Goal: Task Accomplishment & Management: Complete application form

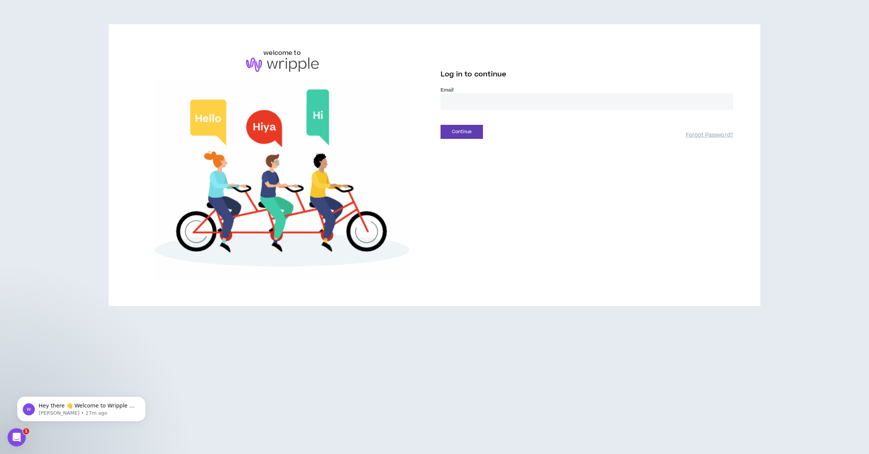
click at [489, 99] on input "email" at bounding box center [586, 101] width 292 height 16
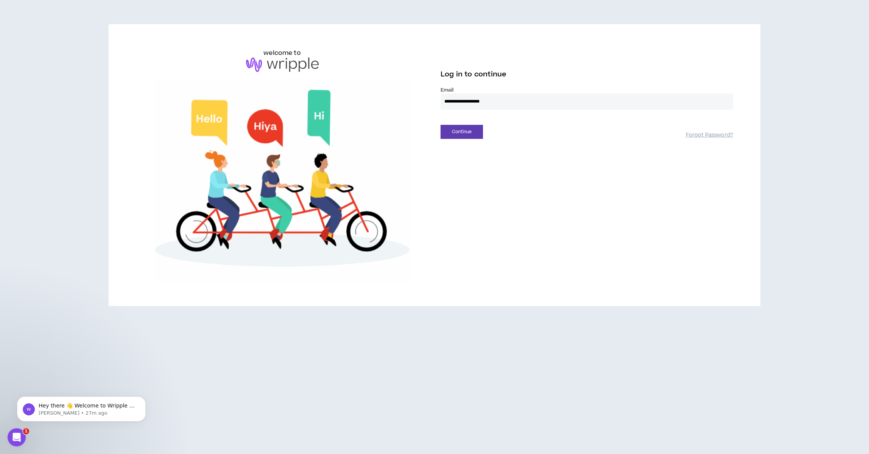
type input "**********"
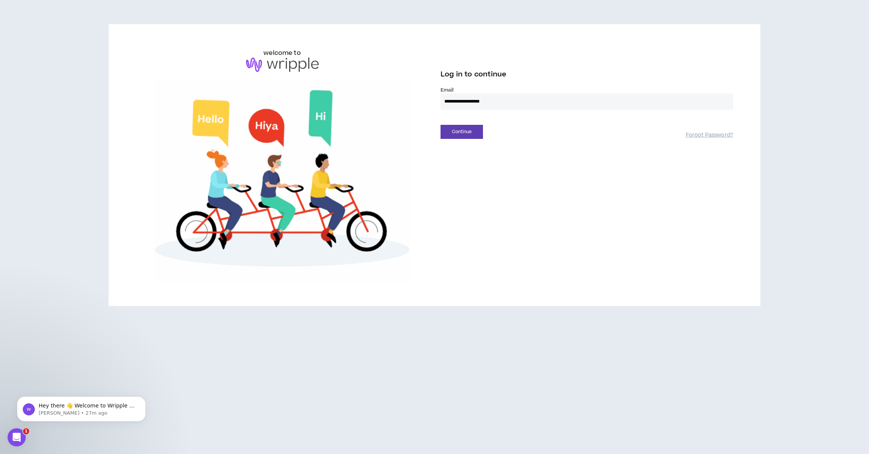
click at [440, 125] on button "Continue" at bounding box center [461, 132] width 42 height 14
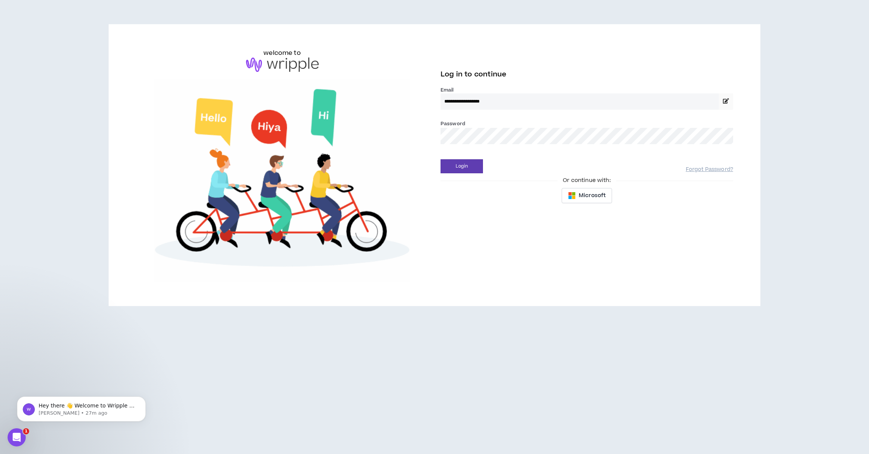
click at [440, 159] on button "Login" at bounding box center [461, 166] width 42 height 14
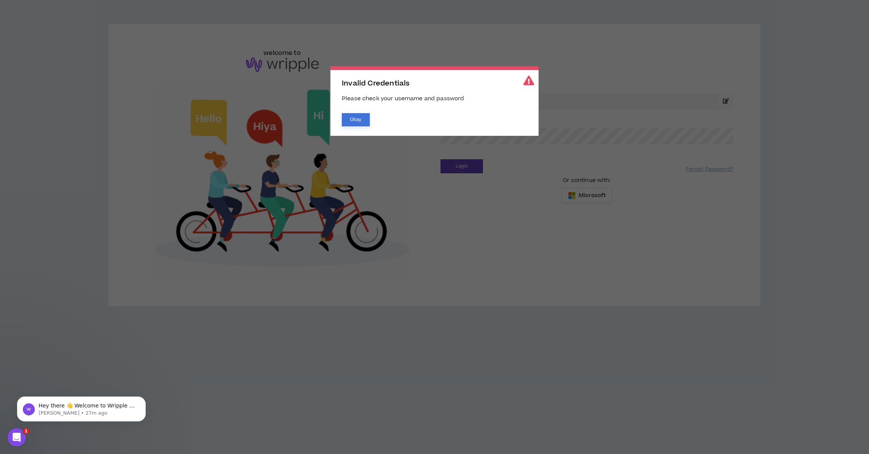
click at [348, 118] on button "Okay" at bounding box center [356, 119] width 28 height 13
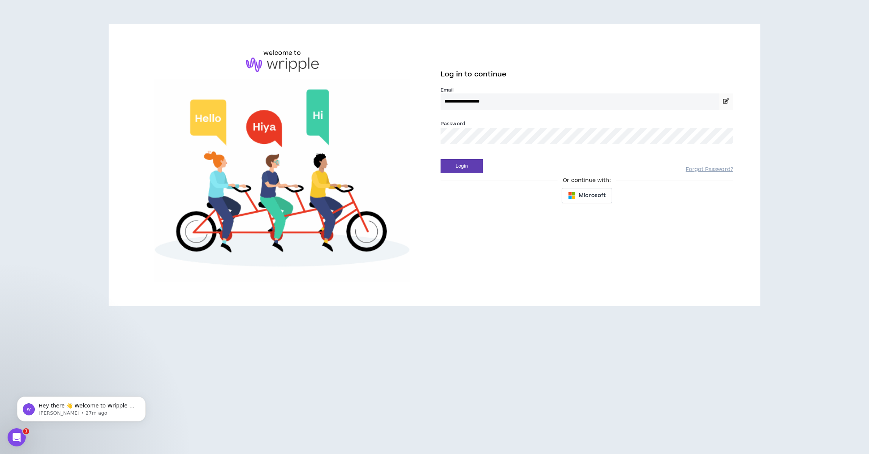
click at [440, 159] on button "Login" at bounding box center [461, 166] width 42 height 14
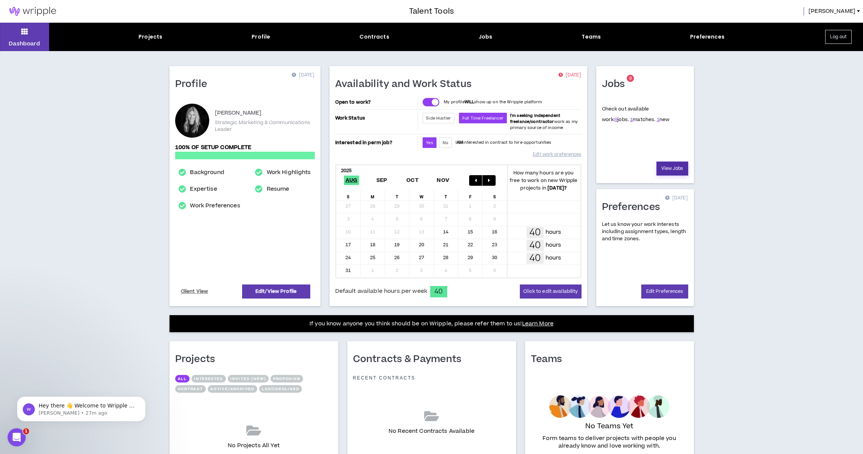
click at [665, 166] on link "View Jobs" at bounding box center [672, 169] width 32 height 14
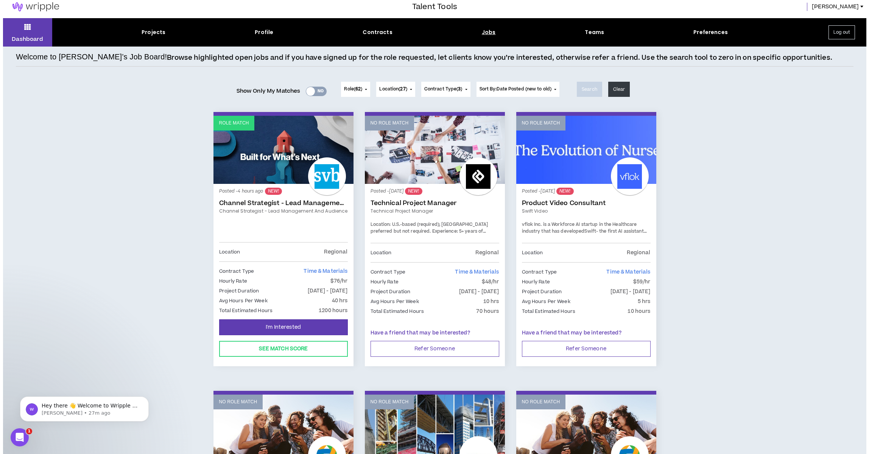
scroll to position [6, 0]
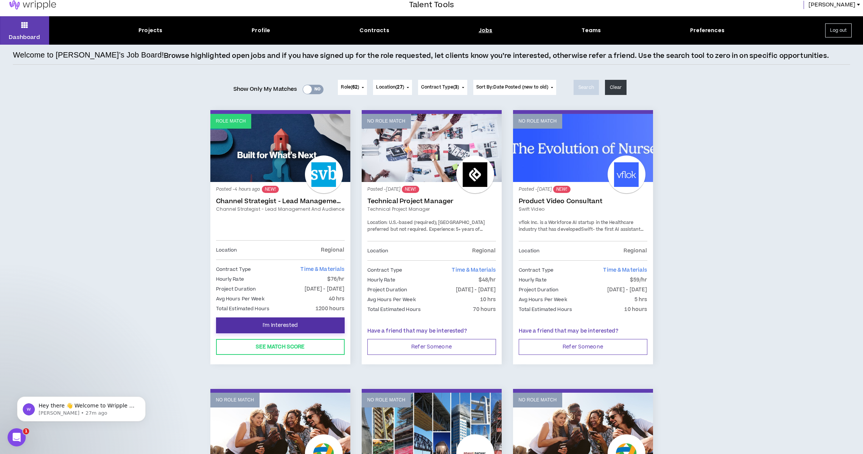
click at [278, 324] on span "I'm Interested" at bounding box center [280, 325] width 35 height 7
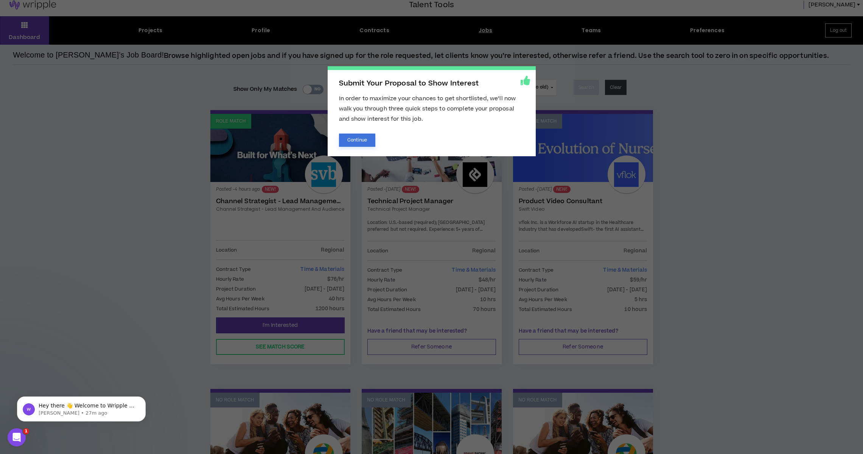
click at [356, 140] on button "Continue" at bounding box center [357, 140] width 37 height 13
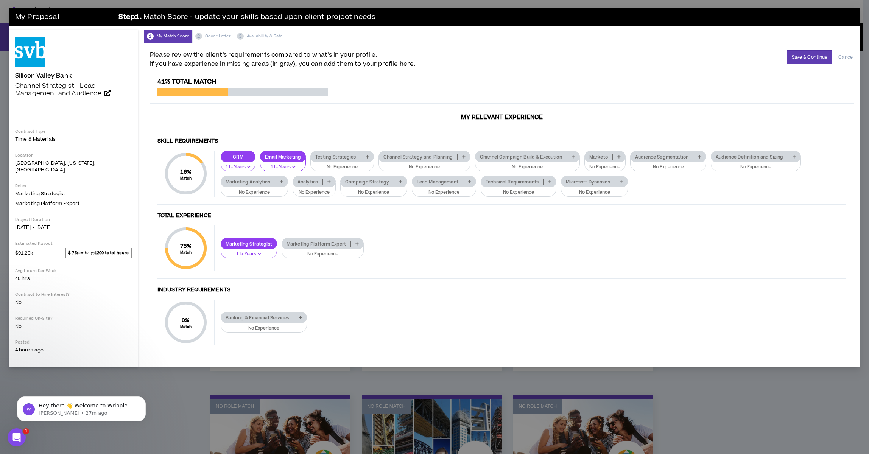
click at [368, 154] on p at bounding box center [367, 157] width 12 height 6
click at [348, 172] on span "2-5 Years" at bounding box center [342, 174] width 54 height 8
click at [397, 154] on p "Channel Strategy and Planning" at bounding box center [405, 157] width 78 height 6
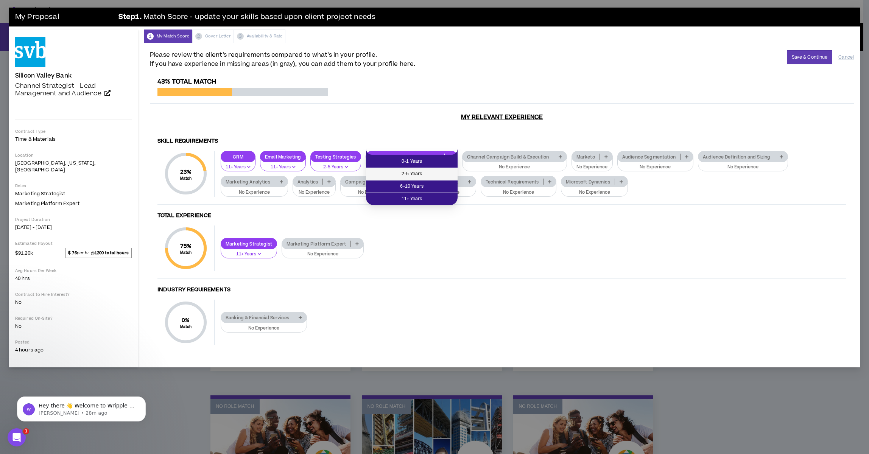
click at [403, 171] on span "2-5 Years" at bounding box center [411, 174] width 82 height 8
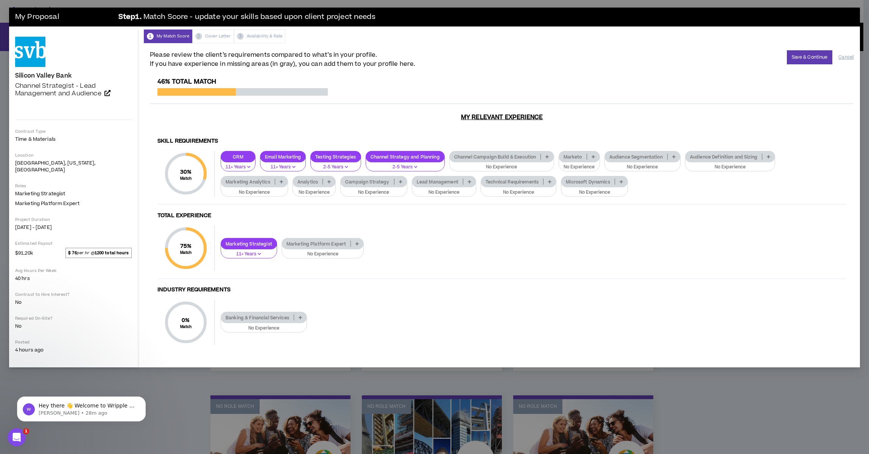
click at [640, 154] on p "Audience Segmentation" at bounding box center [636, 157] width 62 height 6
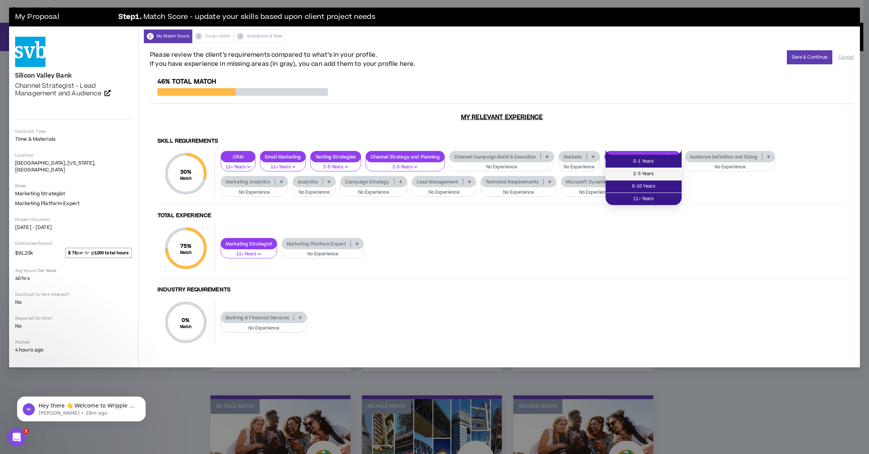
click at [642, 175] on span "2-5 Years" at bounding box center [643, 174] width 67 height 8
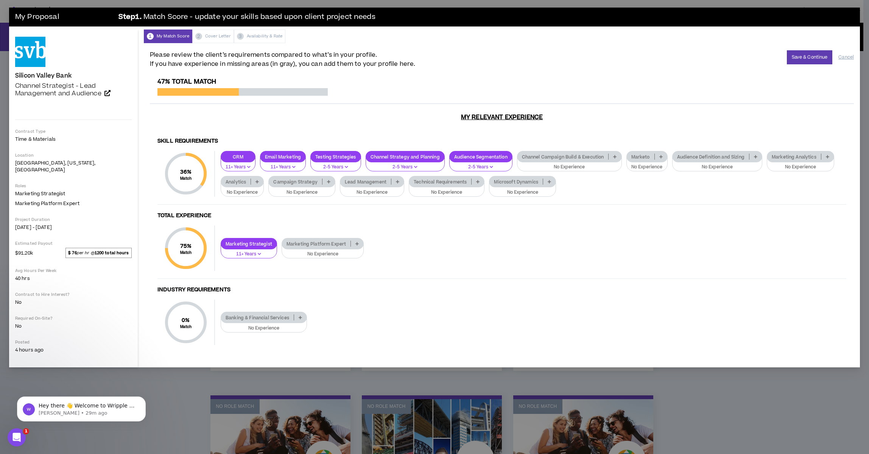
click at [244, 179] on p "Analytics" at bounding box center [236, 182] width 30 height 6
click at [245, 225] on span "11+ Years" at bounding box center [242, 224] width 34 height 8
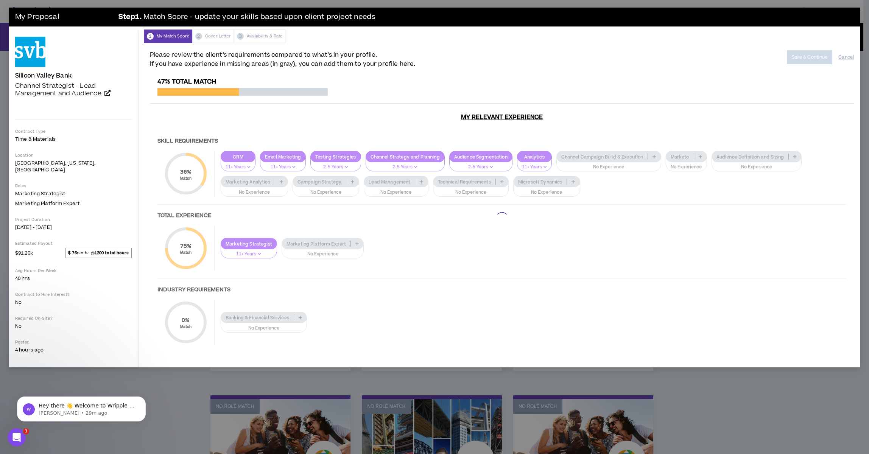
click at [327, 177] on div at bounding box center [502, 219] width 704 height 282
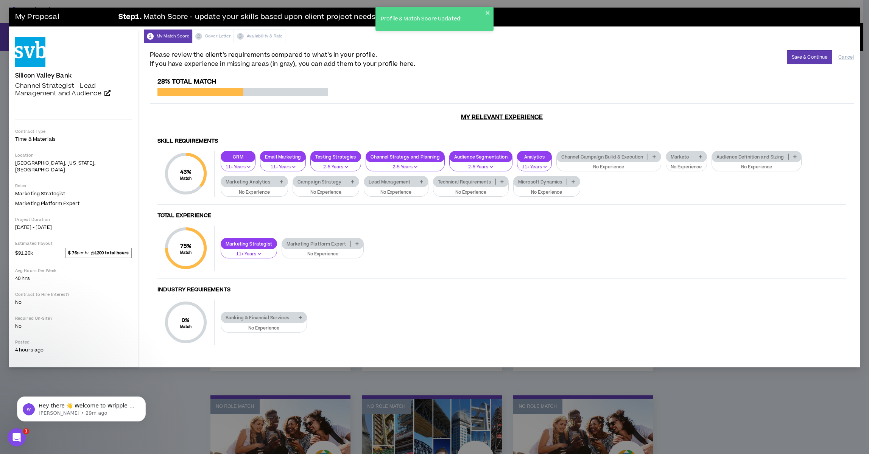
click at [326, 179] on p "Campaign Strategy" at bounding box center [319, 182] width 53 height 6
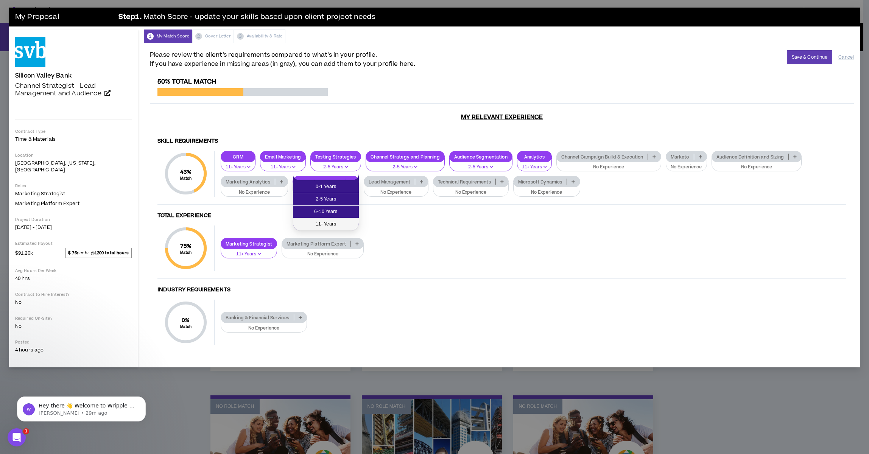
click at [325, 224] on span "11+ Years" at bounding box center [325, 224] width 57 height 8
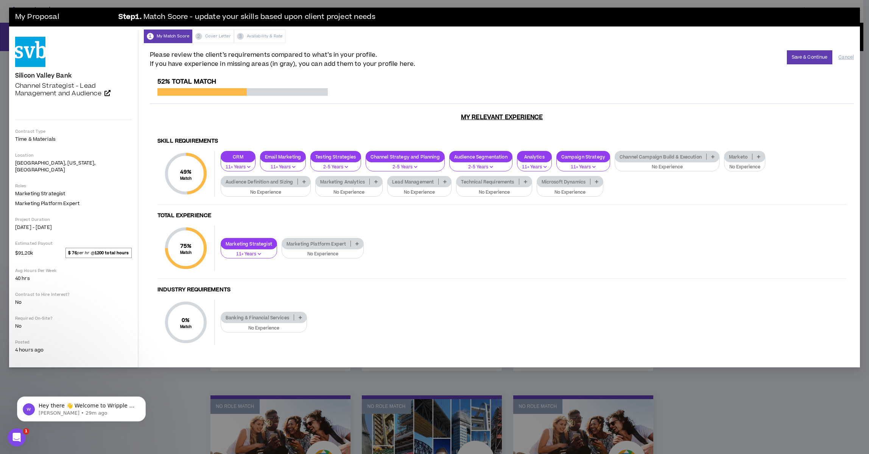
click at [684, 154] on p "Channel Campaign Build & Execution" at bounding box center [660, 157] width 91 height 6
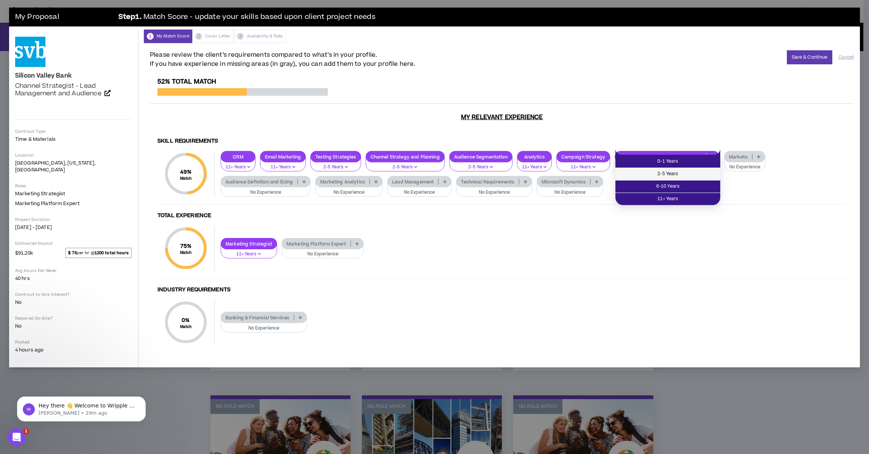
click at [667, 173] on span "2-5 Years" at bounding box center [668, 174] width 96 height 8
